Goal: Task Accomplishment & Management: Manage account settings

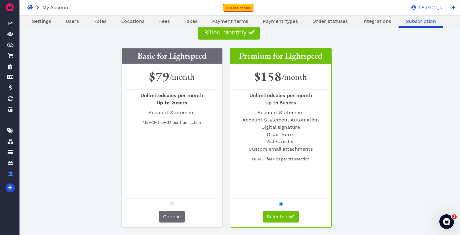
scroll to position [36, 0]
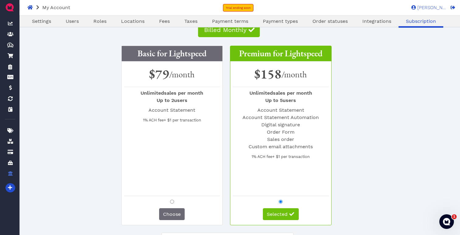
click at [101, 78] on div "Basic for Lightspeed $79 /month Unlimited sales per month Up to 2 users Account…" at bounding box center [230, 134] width 406 height 182
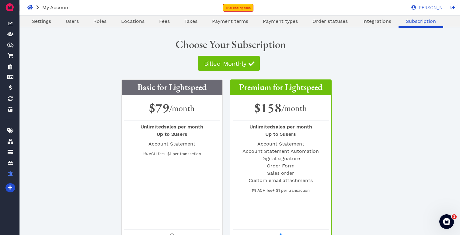
scroll to position [0, 0]
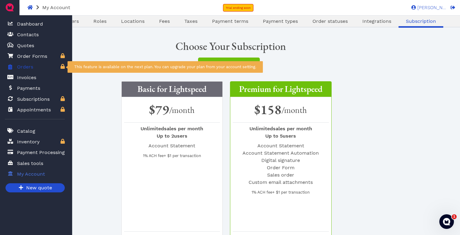
click at [29, 69] on span "Orders" at bounding box center [25, 66] width 16 height 7
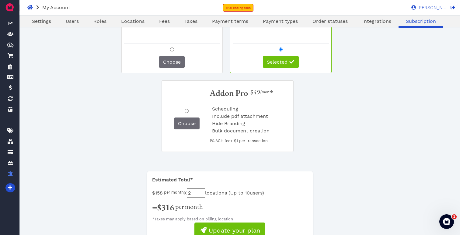
scroll to position [218, 0]
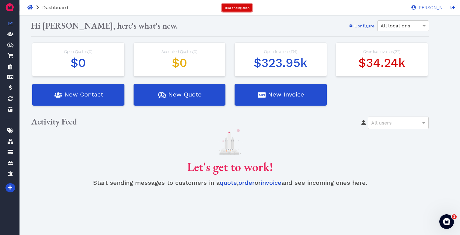
click at [236, 7] on span "Trial ending soon" at bounding box center [237, 7] width 25 height 3
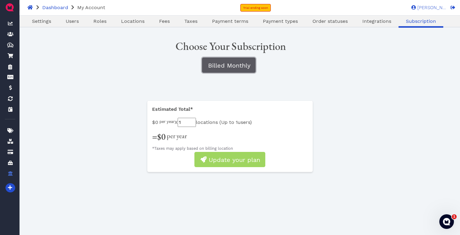
click at [232, 66] on span "Billed Monthly" at bounding box center [228, 65] width 43 height 7
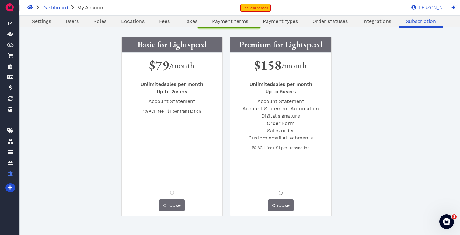
scroll to position [51, 0]
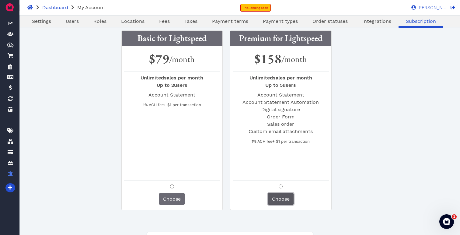
click at [282, 194] on button "Choose" at bounding box center [281, 199] width 26 height 12
radio input "true"
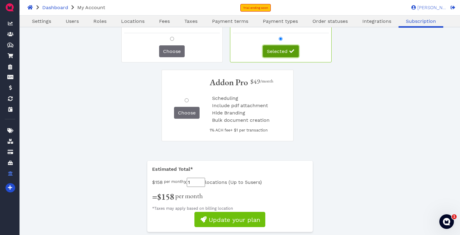
scroll to position [212, 0]
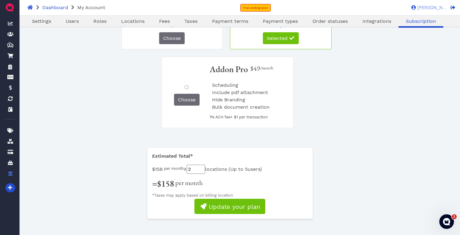
type input "2"
click at [205, 168] on input "2" at bounding box center [196, 169] width 18 height 9
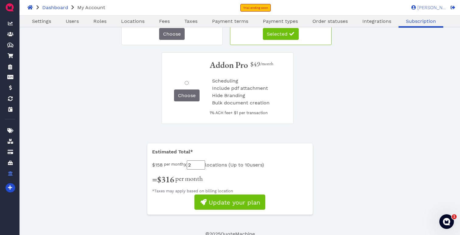
scroll to position [218, 0]
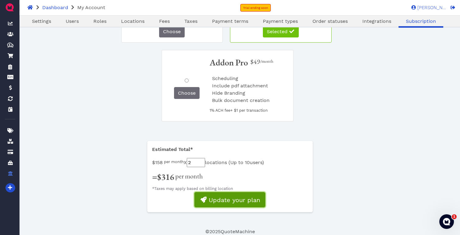
click at [229, 200] on span "Update your plan" at bounding box center [234, 199] width 52 height 7
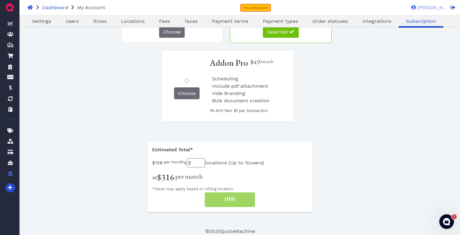
scroll to position [218, 0]
